Goal: Communication & Community: Participate in discussion

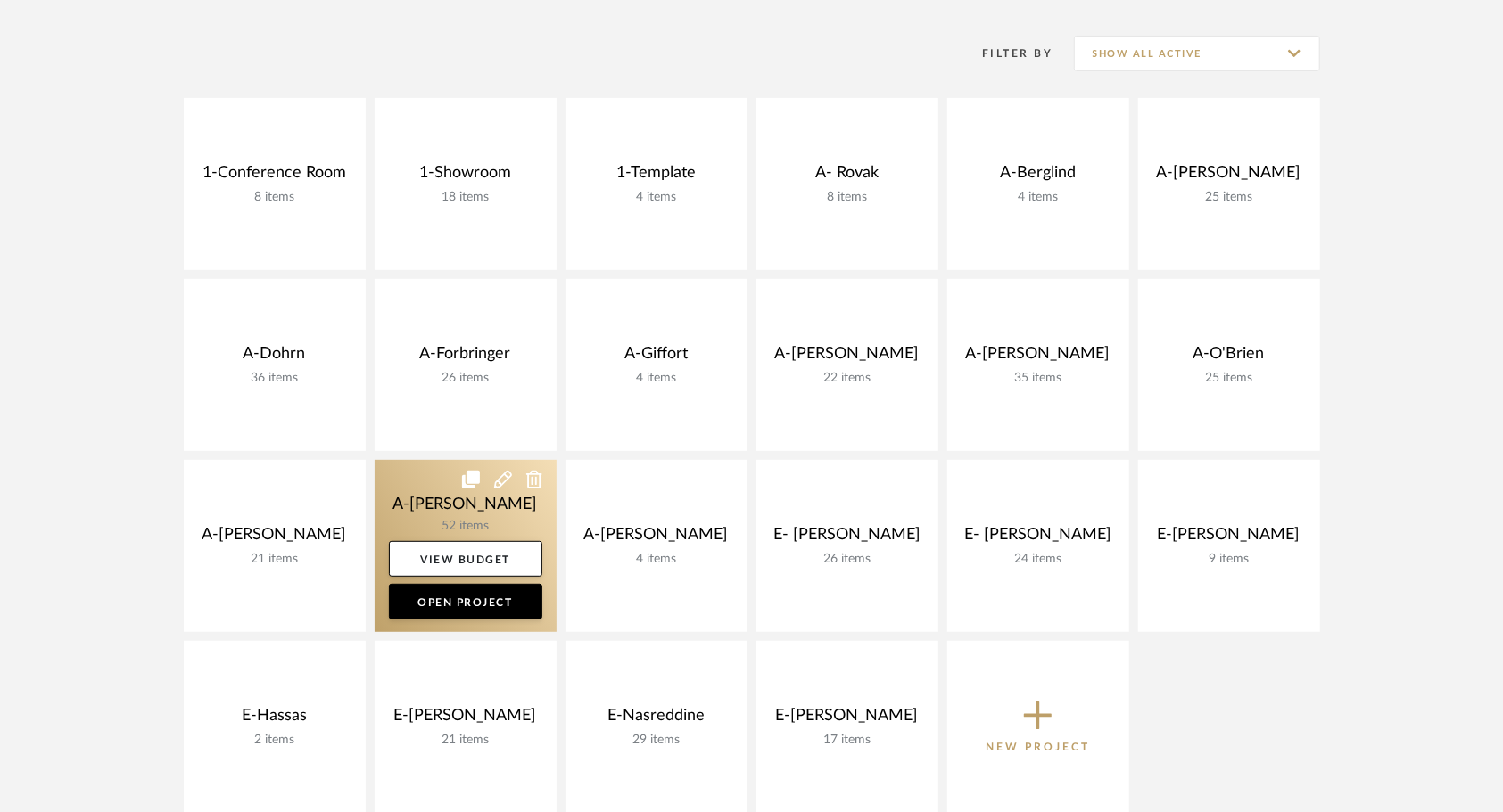
scroll to position [356, 0]
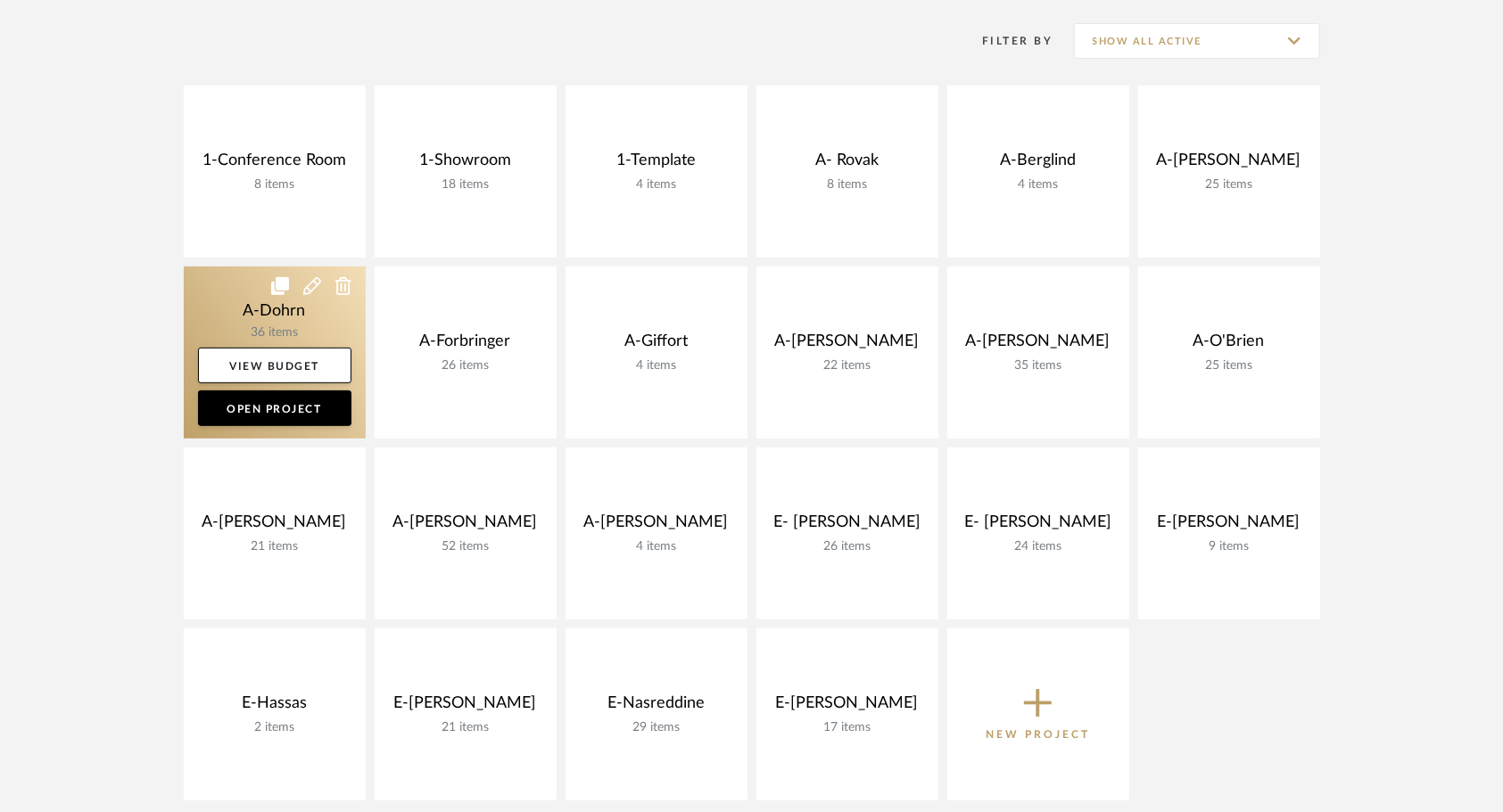
click at [228, 294] on link at bounding box center [274, 352] width 182 height 172
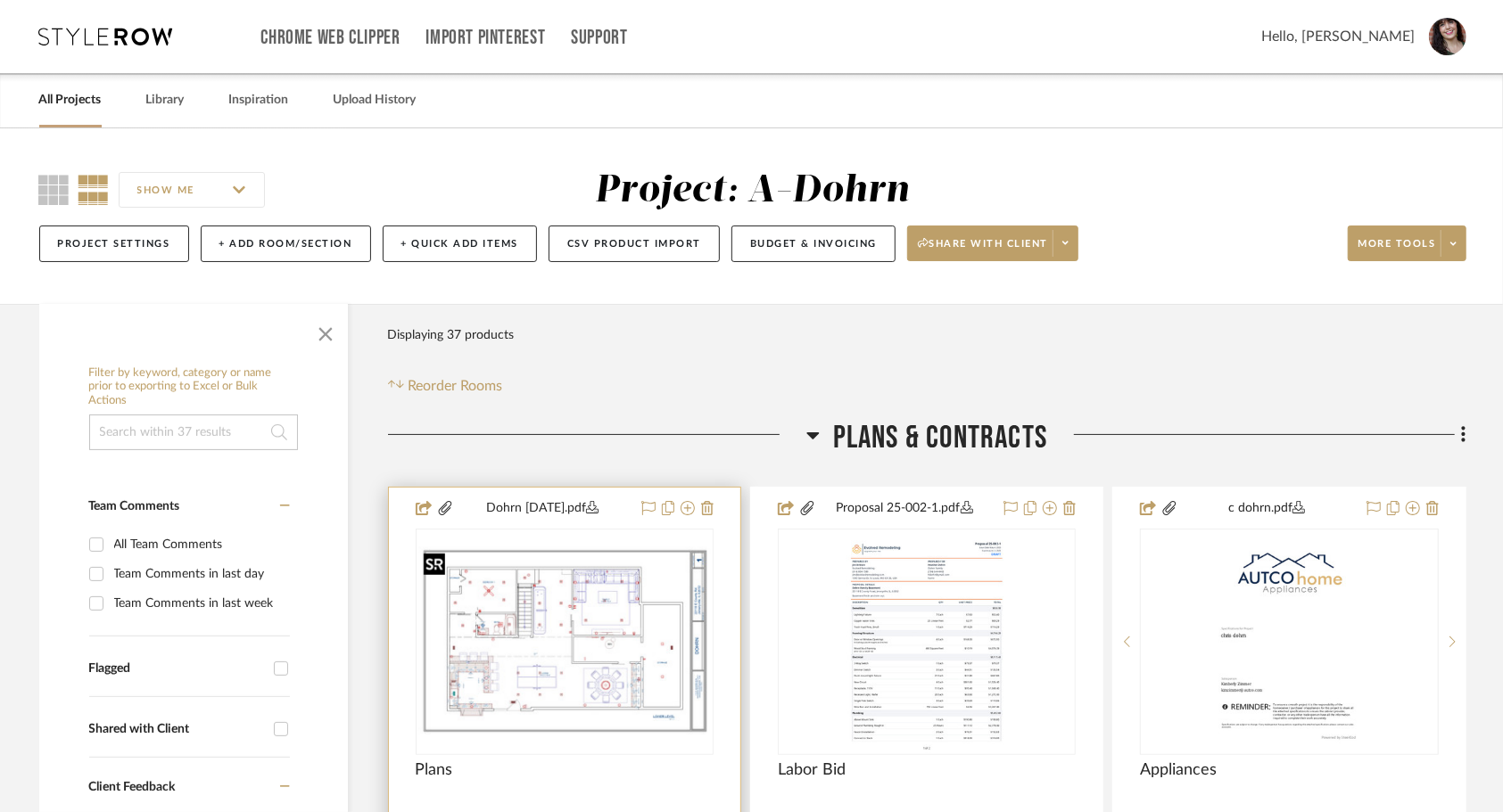
click at [596, 628] on img "0" at bounding box center [564, 641] width 295 height 190
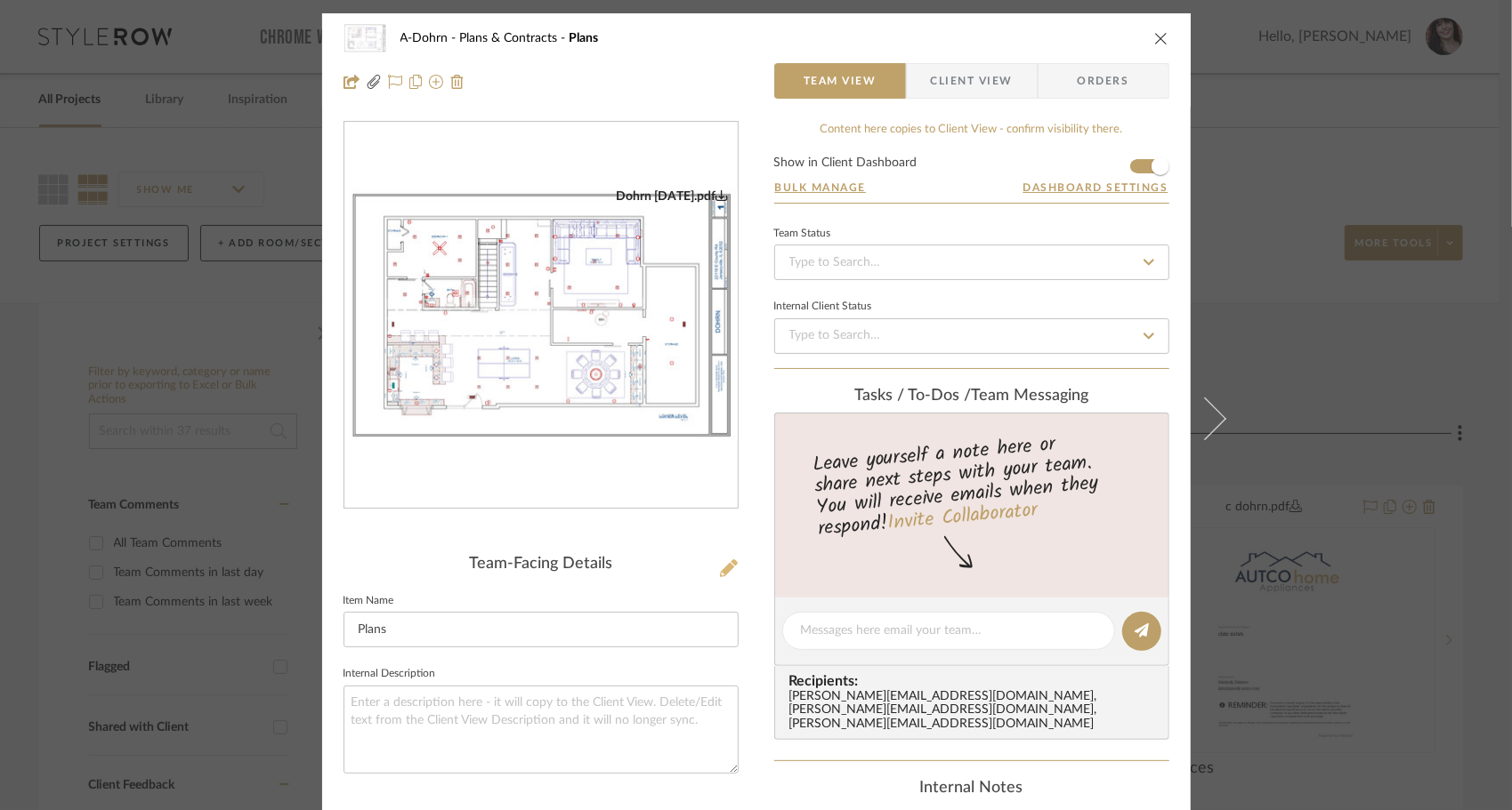
click at [720, 567] on icon at bounding box center [729, 568] width 17 height 17
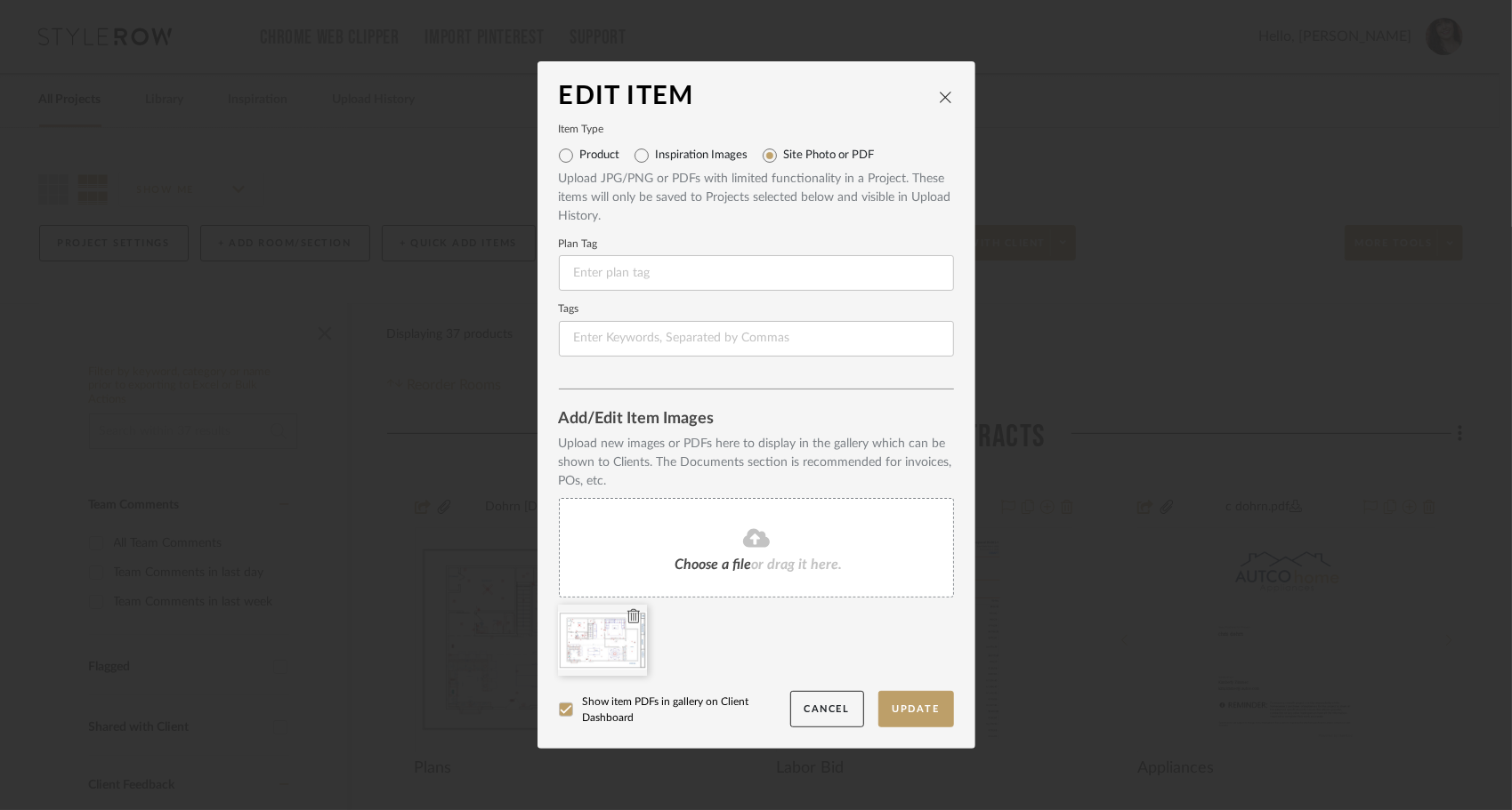
click at [627, 614] on icon at bounding box center [633, 616] width 13 height 14
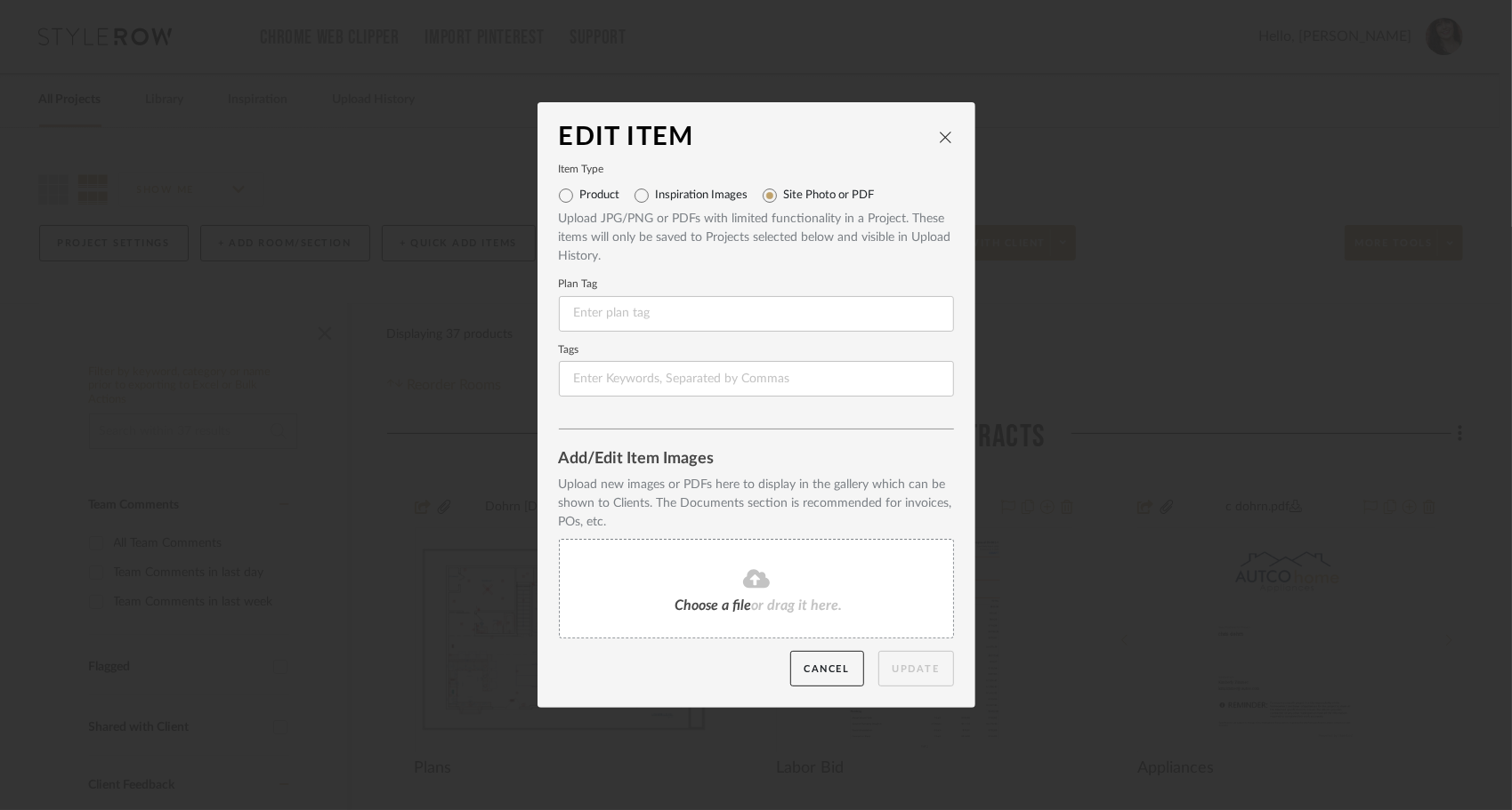
click at [679, 558] on div "Choose a file or drag it here." at bounding box center [756, 588] width 395 height 99
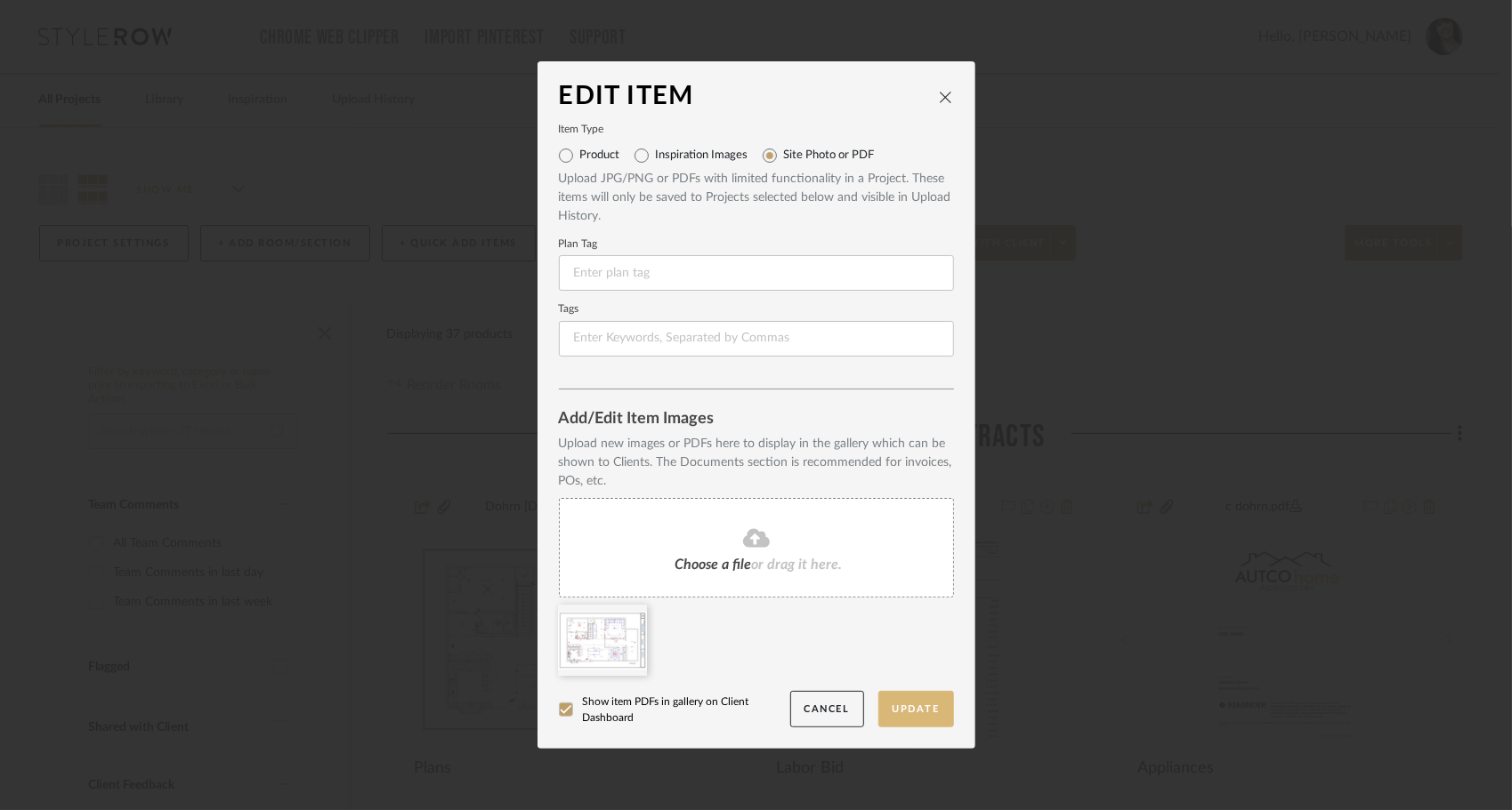
click at [897, 714] on button "Update" at bounding box center [915, 709] width 75 height 37
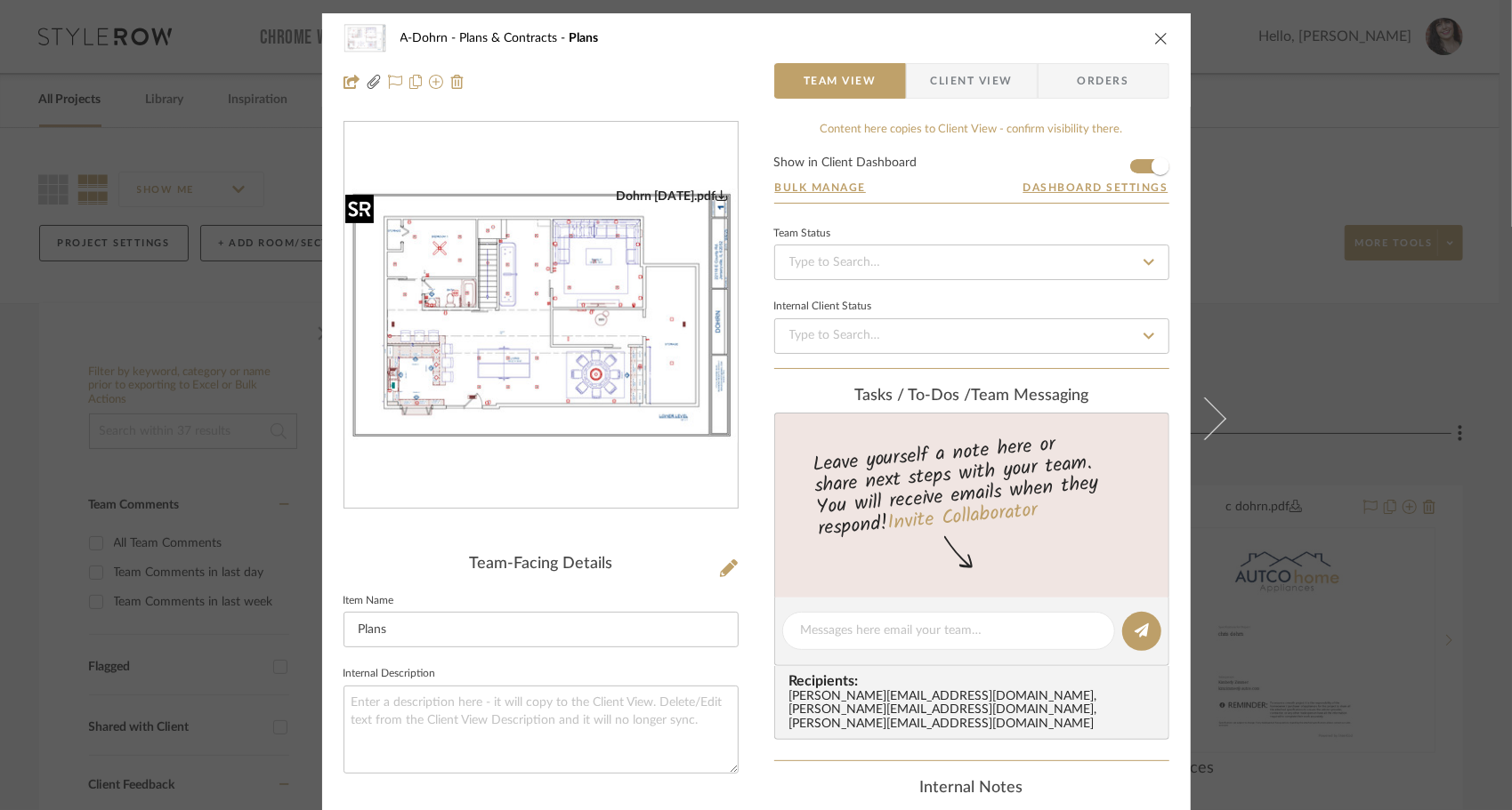
click at [504, 351] on img "0" at bounding box center [541, 316] width 393 height 254
click at [984, 65] on span "Client View" at bounding box center [971, 81] width 82 height 36
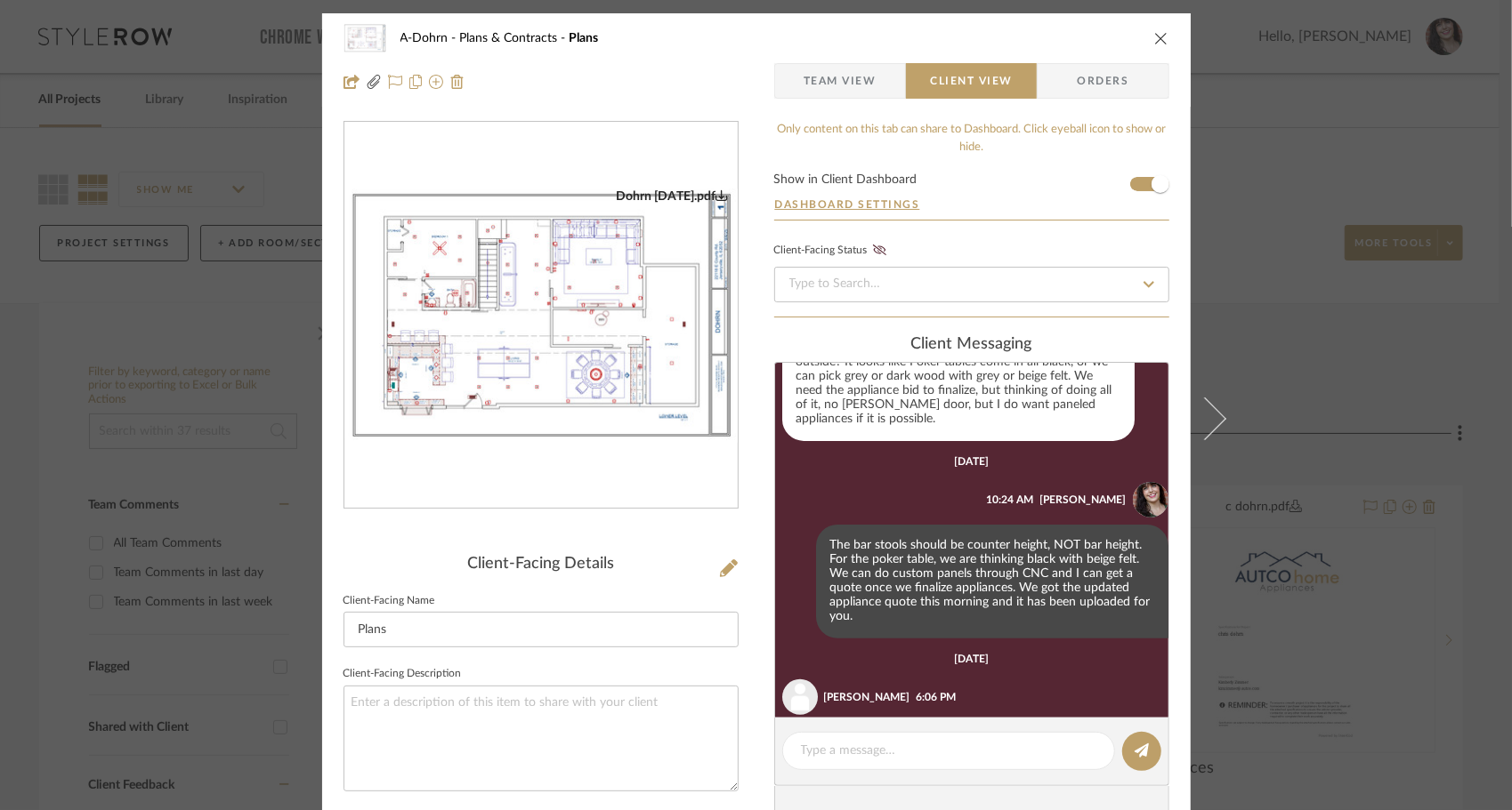
scroll to position [435, 0]
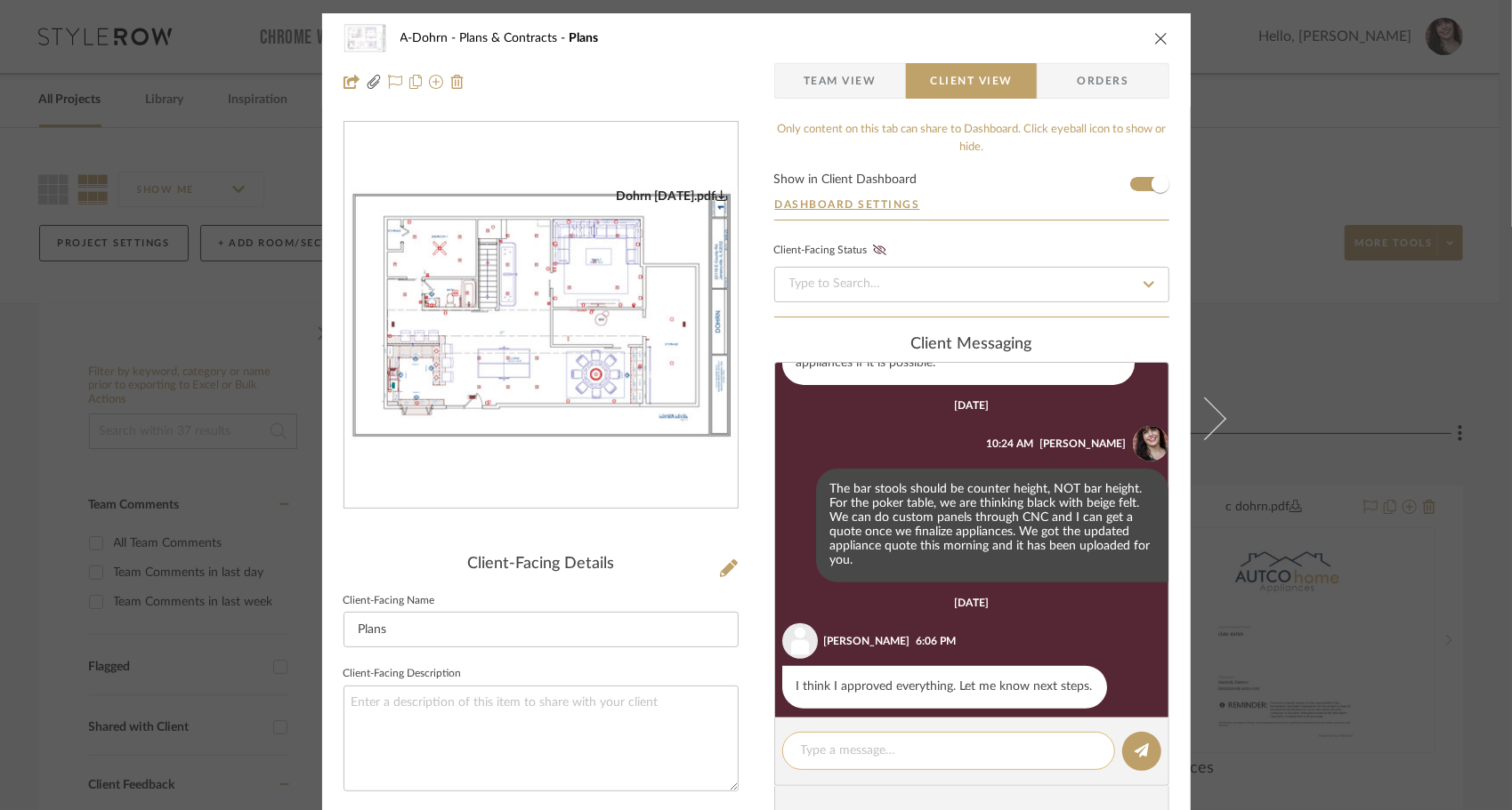
click at [965, 745] on textarea at bounding box center [948, 750] width 296 height 18
click at [889, 783] on textarea "Based on the way the ceiling had to be framed out we ended up with the soffit g…" at bounding box center [948, 770] width 296 height 56
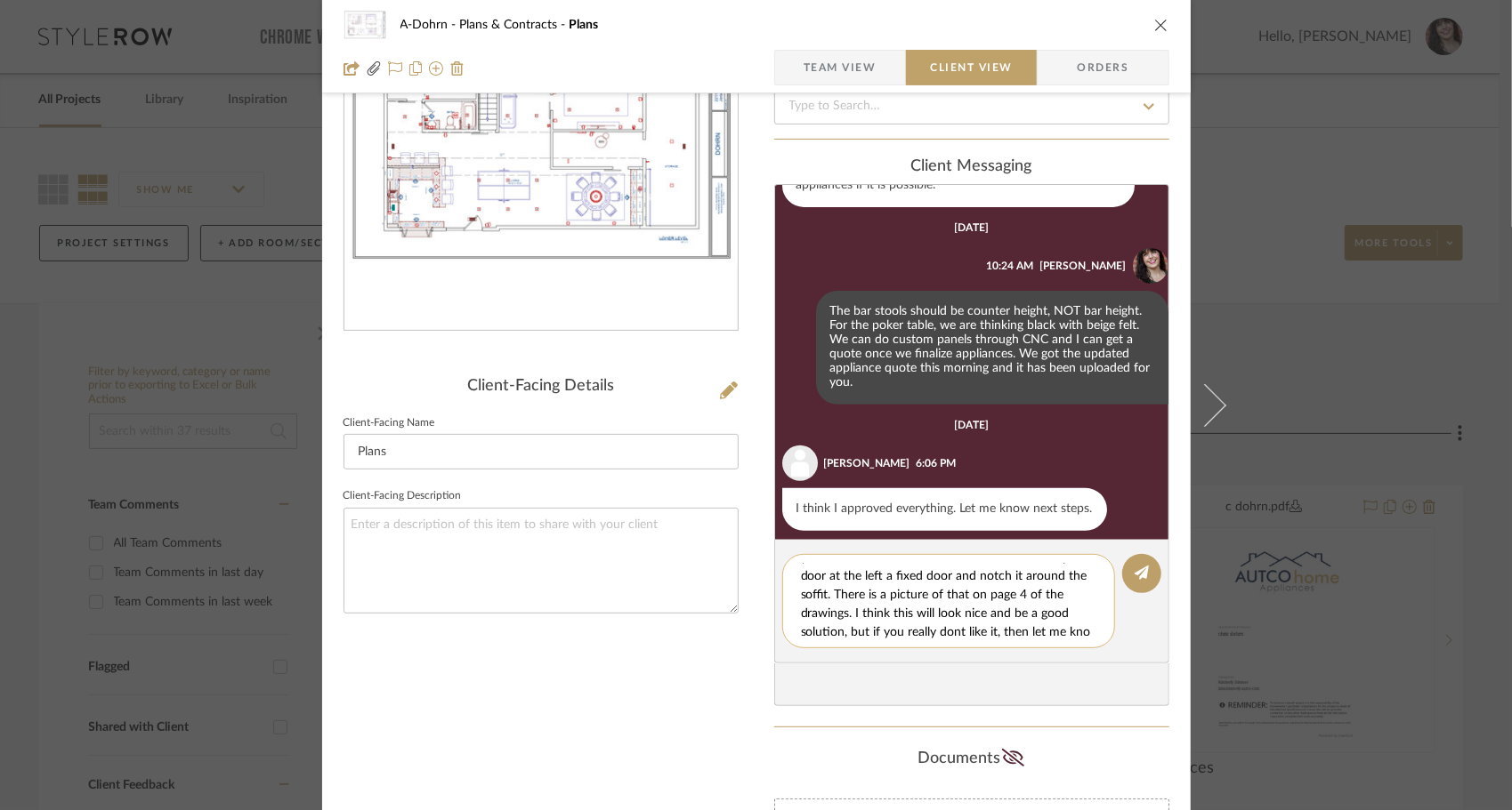
scroll to position [91, 0]
type textarea "Based on the way the ceiling had to be framed out we ended up with the soffit g…"
drag, startPoint x: 1050, startPoint y: 621, endPoint x: 780, endPoint y: 562, distance: 276.4
click at [783, 562] on div "Based on the way the ceiling had to be framed out we ended up with the soffit g…" at bounding box center [948, 601] width 332 height 94
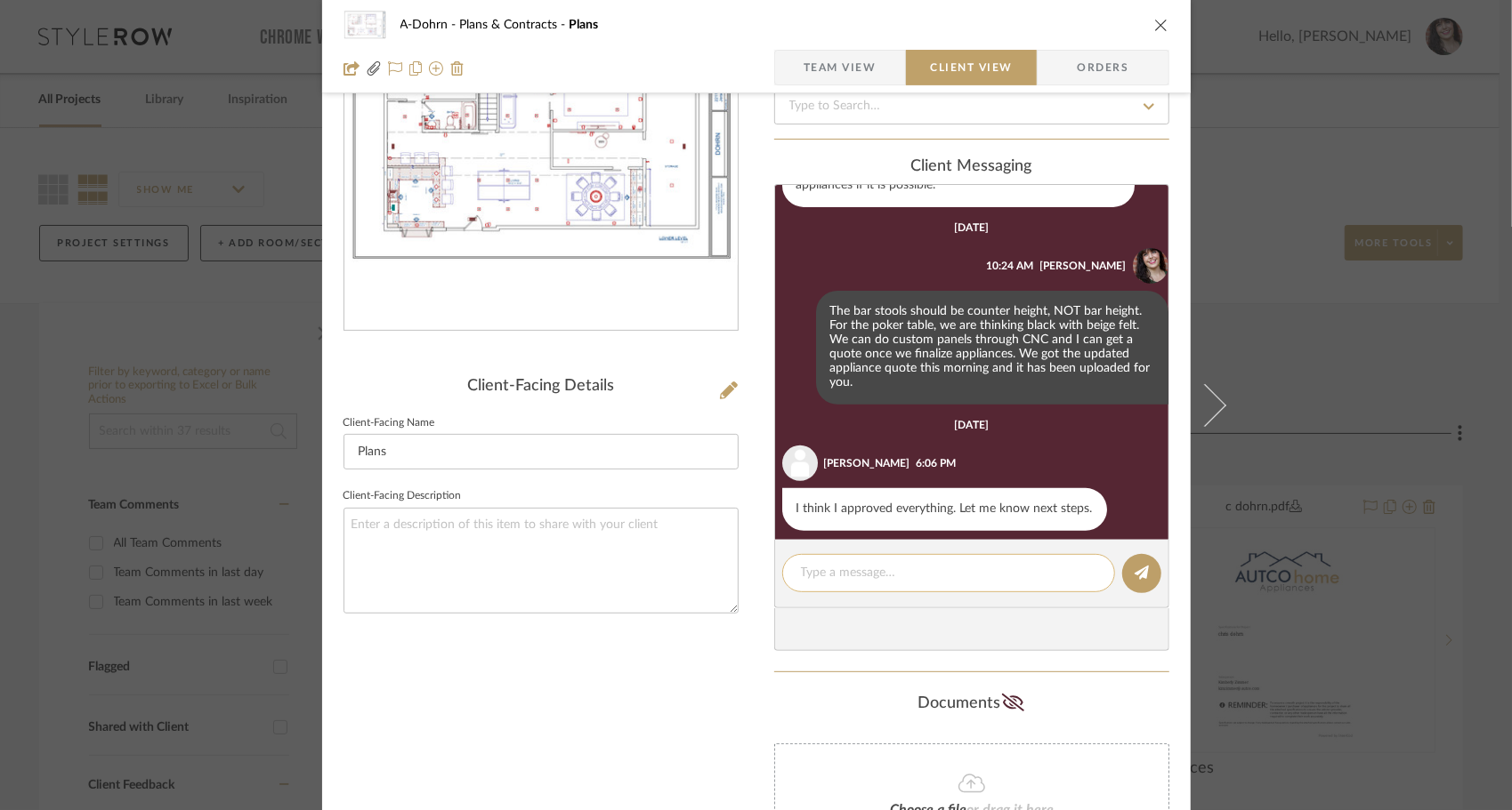
click at [885, 564] on textarea at bounding box center [948, 572] width 296 height 18
paste textarea "Based on how the ceiling had to be framed, we ended up with the soffit extendin…"
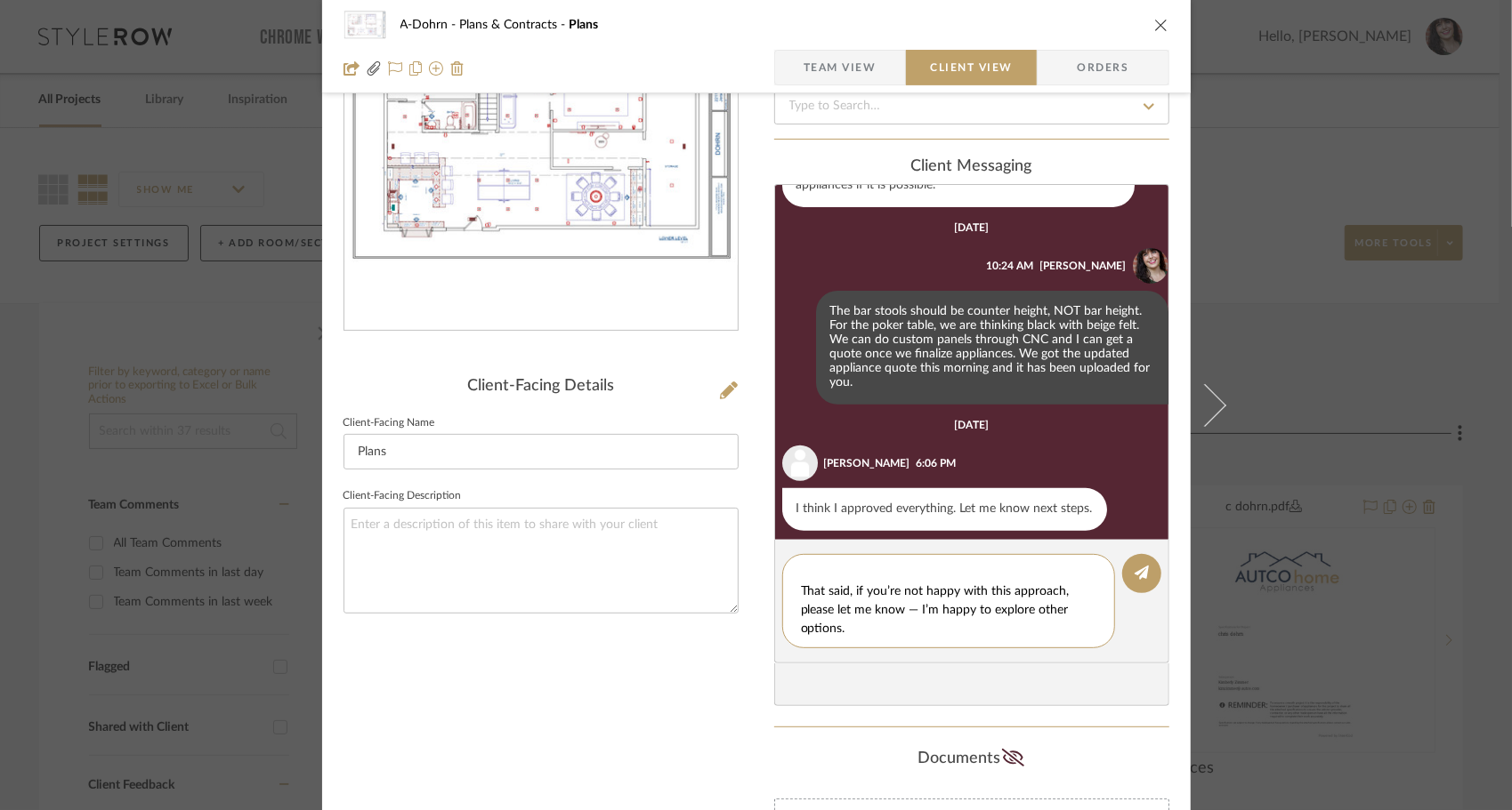
scroll to position [205, 0]
type textarea "Based on how the ceiling had to be framed, we ended up with the soffit extendin…"
click at [1134, 570] on icon at bounding box center [1141, 572] width 14 height 14
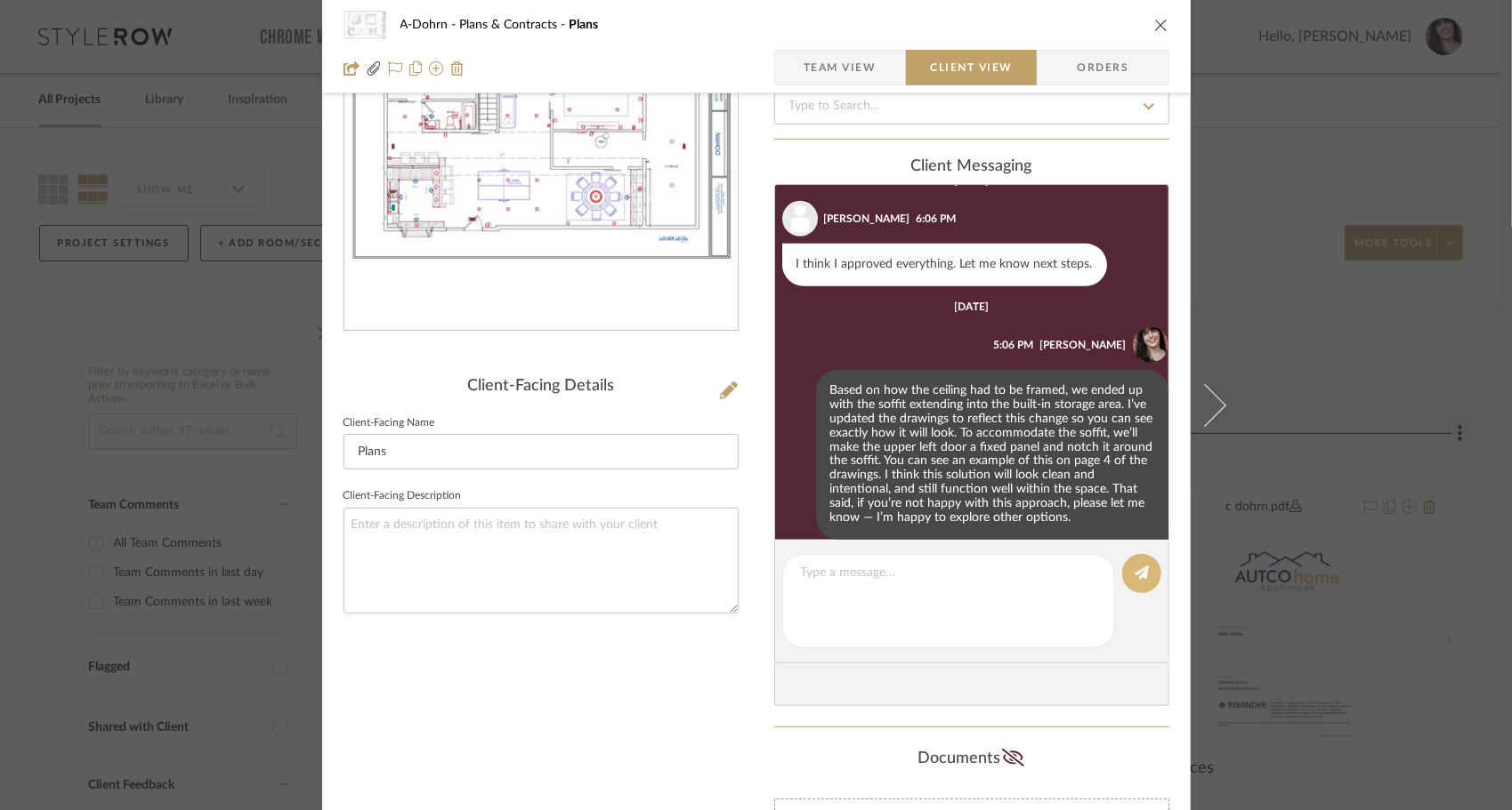
scroll to position [691, 0]
